Goal: Transaction & Acquisition: Obtain resource

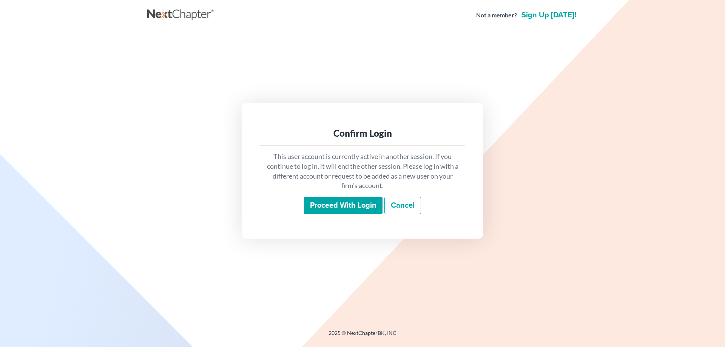
click at [328, 209] on input "Proceed with login" at bounding box center [343, 205] width 79 height 17
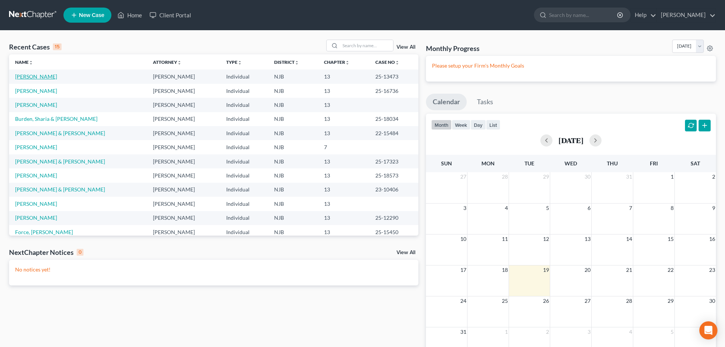
click at [30, 77] on link "Rosado, Ernest" at bounding box center [36, 76] width 42 height 6
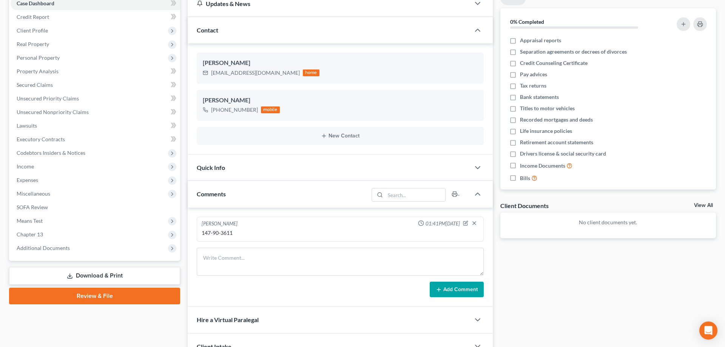
scroll to position [149, 0]
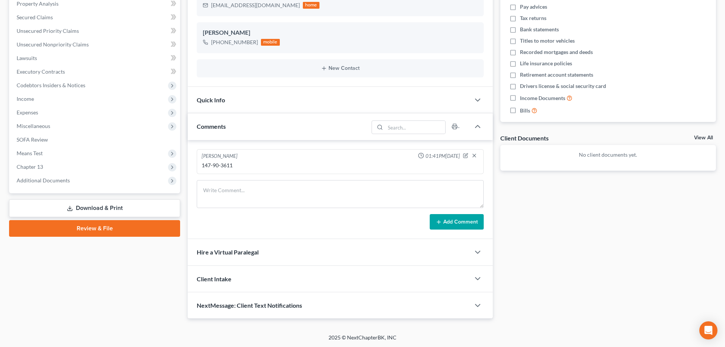
click at [94, 210] on link "Download & Print" at bounding box center [94, 208] width 171 height 18
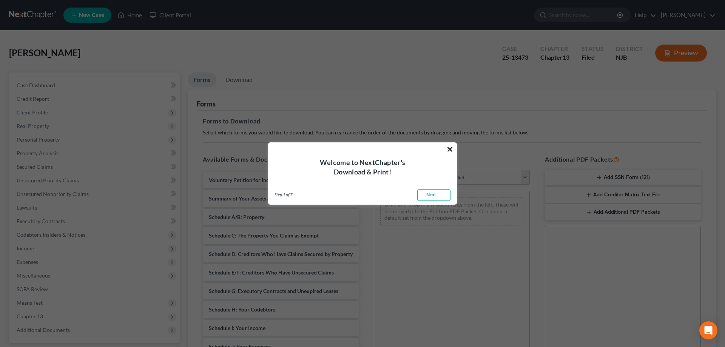
click at [448, 149] on button "×" at bounding box center [449, 149] width 7 height 12
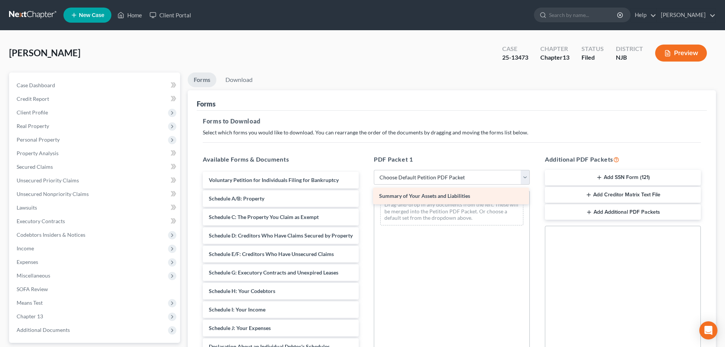
drag, startPoint x: 277, startPoint y: 200, endPoint x: 448, endPoint y: 198, distance: 170.6
click at [365, 198] on div "Summary of Your Assets and Liabilities Voluntary Petition for Individuals Filin…" at bounding box center [281, 326] width 168 height 309
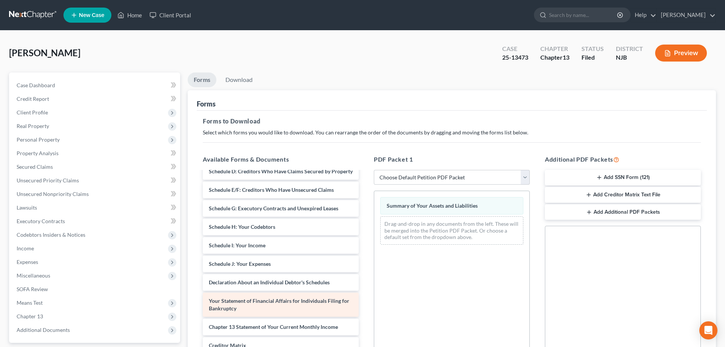
scroll to position [77, 0]
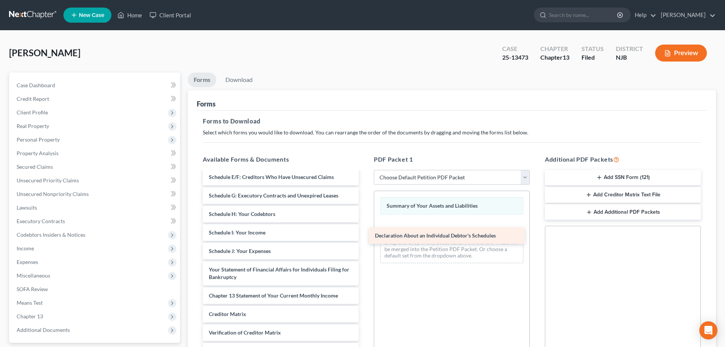
drag, startPoint x: 256, startPoint y: 269, endPoint x: 422, endPoint y: 232, distance: 170.5
click at [365, 232] on div "Declaration About an Individual Debtor's Schedules Voluntary Petition for Indiv…" at bounding box center [281, 240] width 168 height 291
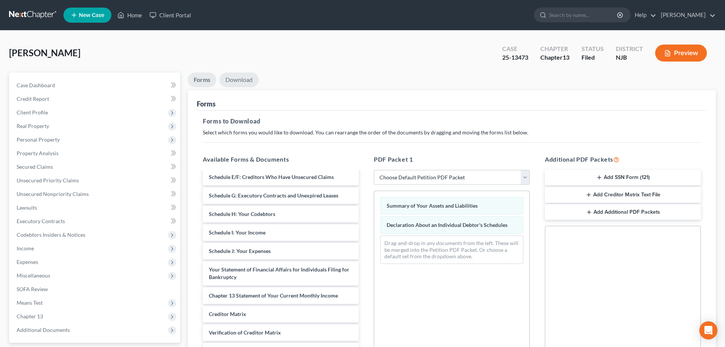
click at [244, 82] on link "Download" at bounding box center [238, 79] width 39 height 15
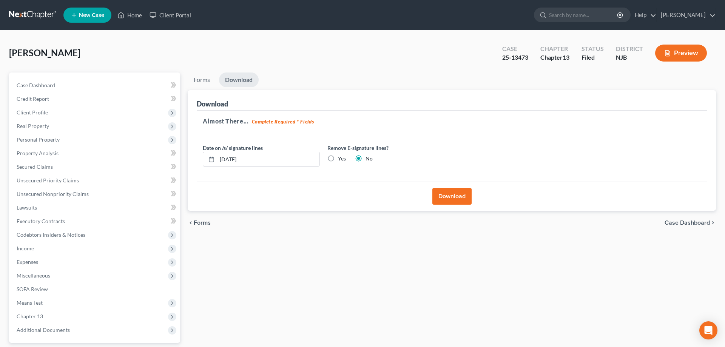
click at [444, 196] on button "Download" at bounding box center [451, 196] width 39 height 17
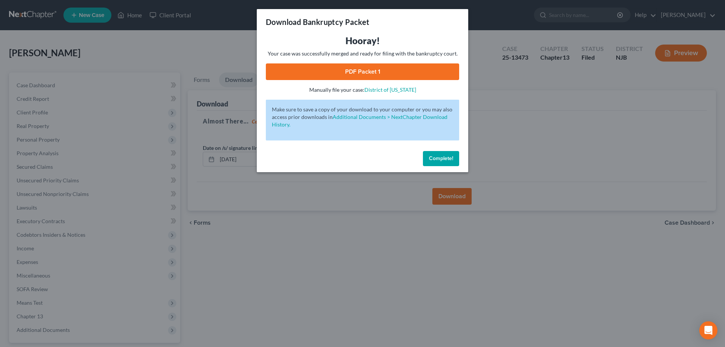
click at [370, 72] on link "PDF Packet 1" at bounding box center [362, 71] width 193 height 17
click at [451, 156] on span "Complete!" at bounding box center [441, 158] width 24 height 6
